Goal: Use online tool/utility: Utilize a website feature to perform a specific function

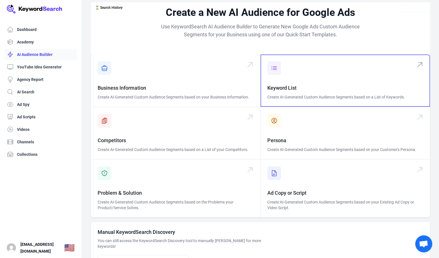
click at [266, 77] on span at bounding box center [345, 80] width 169 height 52
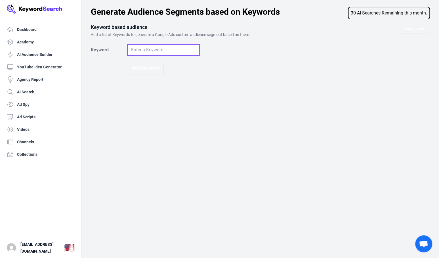
click at [154, 44] on input "Keyword" at bounding box center [163, 49] width 73 height 11
type input "drug rehab for veterans"
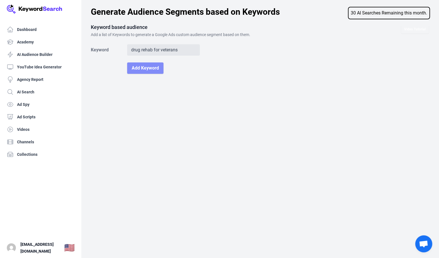
click at [127, 62] on button "Add Keyword" at bounding box center [145, 67] width 36 height 11
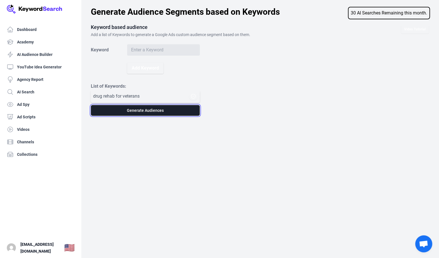
click at [120, 105] on button "Generate Audiences" at bounding box center [145, 110] width 109 height 11
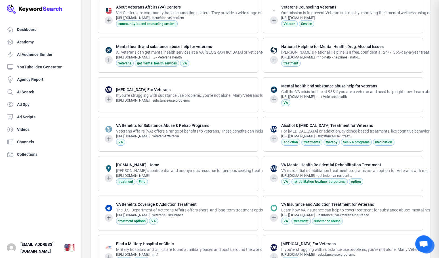
scroll to position [20848, 0]
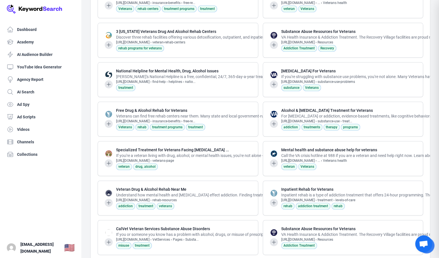
scroll to position [21419, 0]
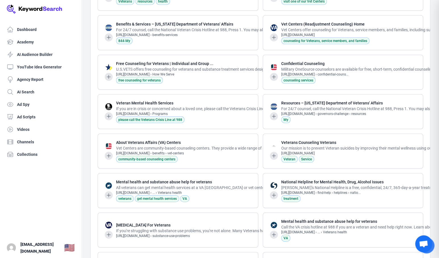
scroll to position [20713, 0]
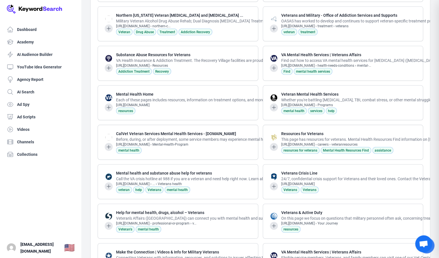
scroll to position [20446, 0]
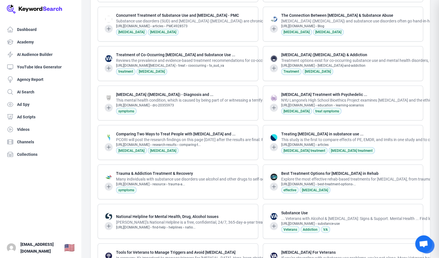
scroll to position [1862, 0]
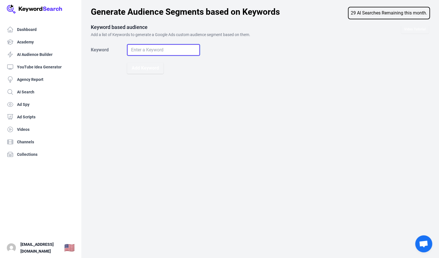
click at [143, 45] on input "Keyword" at bounding box center [163, 49] width 73 height 11
click at [168, 24] on h3 "Keyword based audience" at bounding box center [260, 27] width 339 height 7
